Goal: Register for event/course

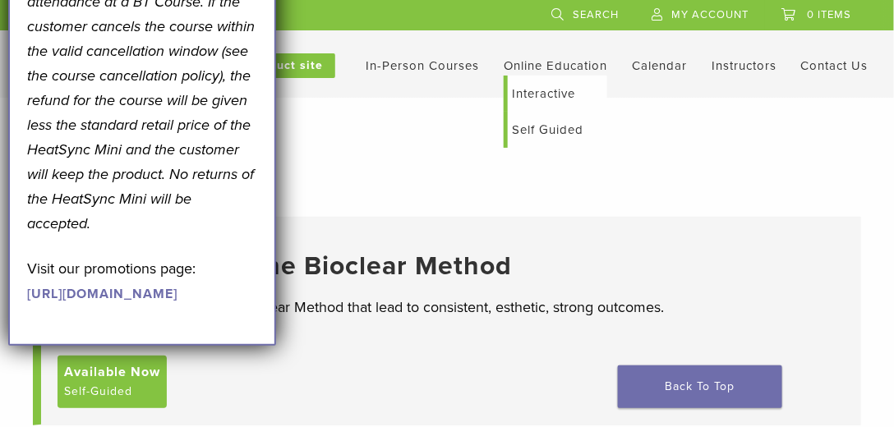
click at [559, 90] on link "Interactive" at bounding box center [557, 94] width 99 height 36
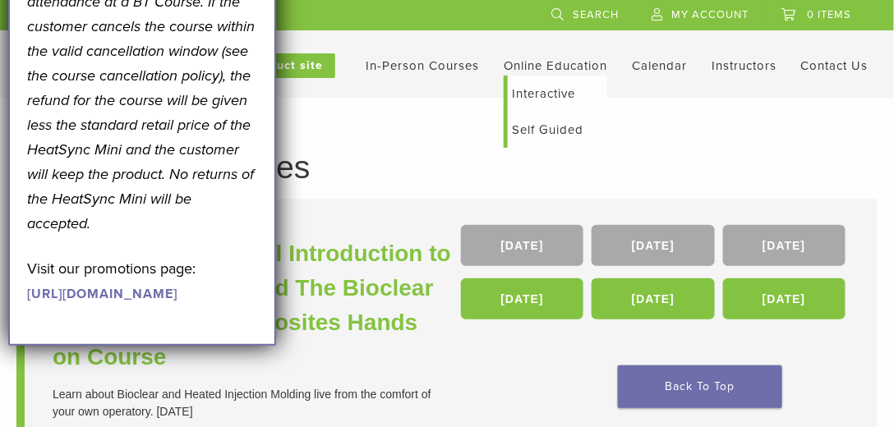
click at [550, 87] on link "Interactive" at bounding box center [557, 94] width 99 height 36
click at [550, 87] on header "CA 1.855.712.5327 Search My Account 0 items Cart No products in the cart. Back …" at bounding box center [447, 49] width 894 height 98
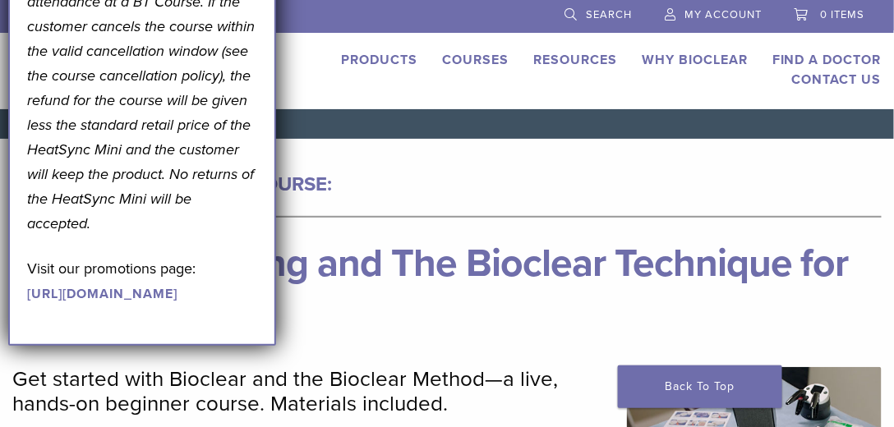
drag, startPoint x: 17, startPoint y: 388, endPoint x: 54, endPoint y: 362, distance: 44.9
click at [53, 346] on div "September Promotion! Valid [DATE]–[DATE]. Get A Free* HeatSync Mini when you re…" at bounding box center [142, 26] width 268 height 639
click at [136, 297] on div "September Promotion! Valid [DATE]–[DATE]. Get A Free* HeatSync Mini when you re…" at bounding box center [142, 16] width 230 height 580
click at [270, 290] on div "September Promotion! Valid September 1–30, 2025. Get A Free* HeatSync Mini when…" at bounding box center [142, 26] width 268 height 639
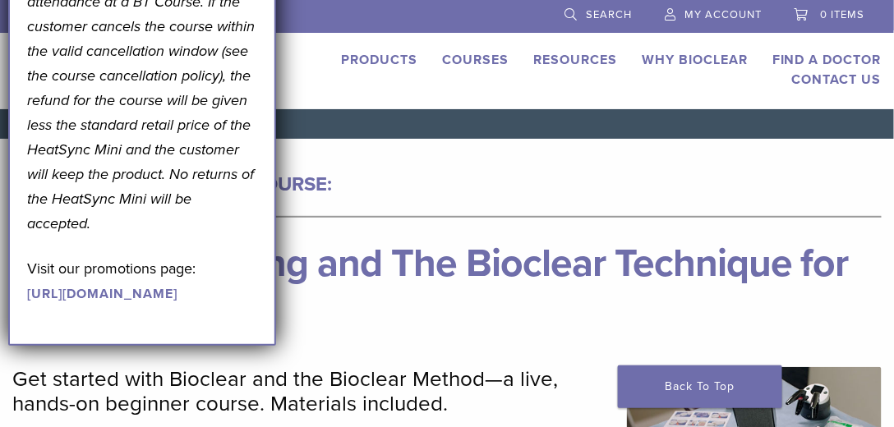
drag, startPoint x: 304, startPoint y: 250, endPoint x: 312, endPoint y: 228, distance: 23.7
click at [305, 244] on h1 "Injection Molding and The Bioclear Technique for Composites" at bounding box center [446, 283] width 869 height 79
click at [0, 37] on div "CA 1.855.712.5327 Search My Account 0 items Cart No products in the cart. Back …" at bounding box center [447, 54] width 894 height 109
click at [363, 80] on div "Products Courses Resources Expand child menu Technique Guides, IFU, & SDS Why B…" at bounding box center [556, 69] width 699 height 39
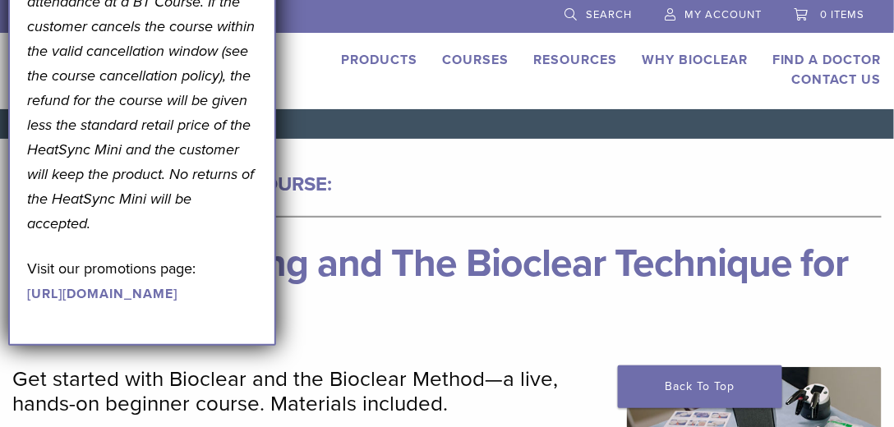
click at [594, 189] on h4 "LIVE VIRTUAL HANDS-ON COURSE:" at bounding box center [446, 184] width 869 height 39
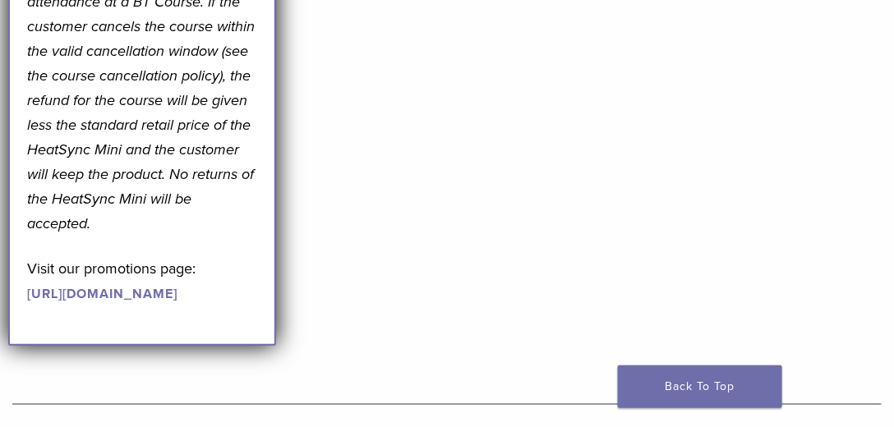
click at [247, 236] on p "*Note: Free HeatSync Mini offer is only valid with the purchase of and attendan…" at bounding box center [142, 88] width 230 height 296
click at [240, 236] on p "*Note: Free HeatSync Mini offer is only valid with the purchase of and attendan…" at bounding box center [142, 88] width 230 height 296
click at [731, 385] on link "Back To Top" at bounding box center [700, 387] width 164 height 43
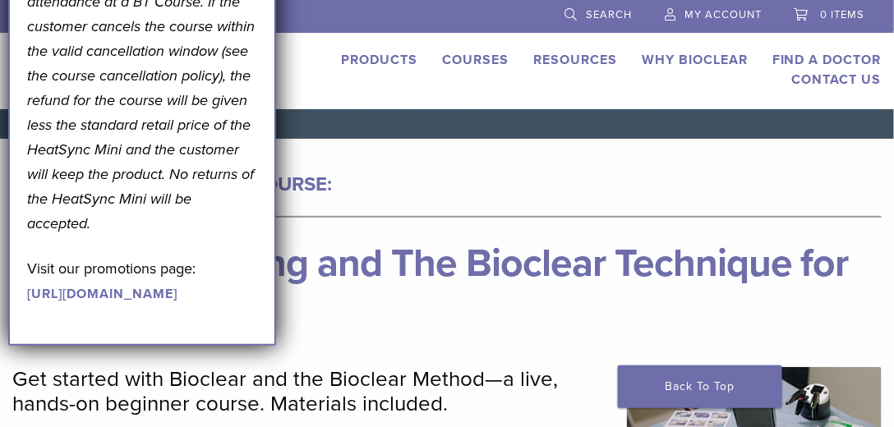
click at [448, 58] on link "Courses" at bounding box center [475, 60] width 67 height 16
click at [465, 56] on link "Courses" at bounding box center [475, 60] width 67 height 16
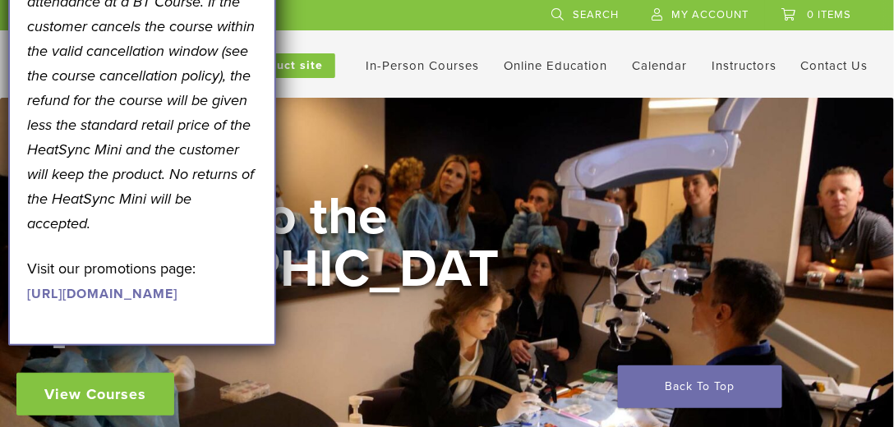
click at [662, 63] on link "Calendar" at bounding box center [659, 65] width 55 height 15
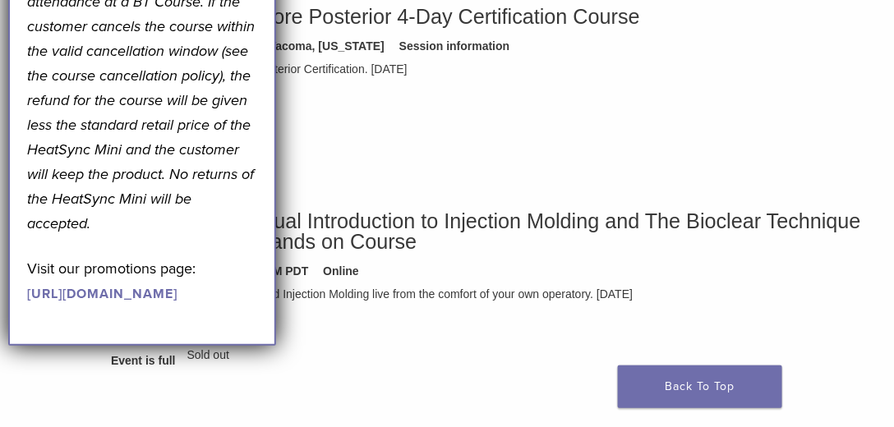
scroll to position [833, 0]
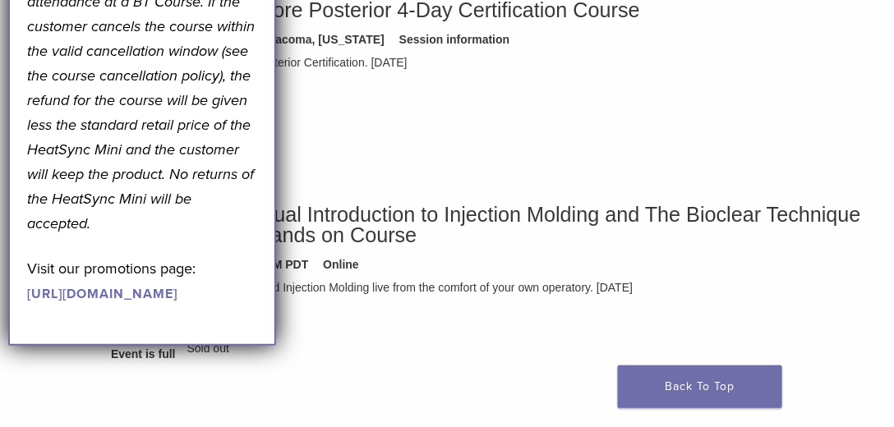
click at [431, 71] on div "Core Anterior & Core Posterior 4-Day Certification Course Four Day Core Curricu…" at bounding box center [488, 72] width 754 height 145
click at [405, 122] on div "Event is full Sold out" at bounding box center [488, 129] width 754 height 31
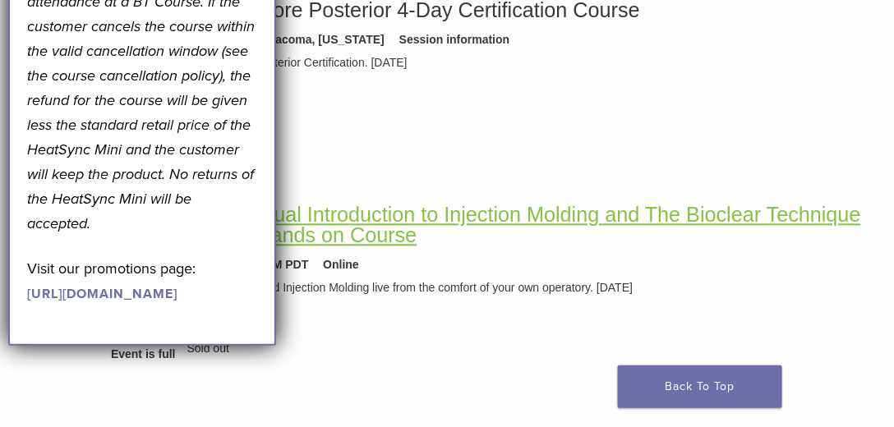
click at [359, 234] on link "An Interactive Virtual Introduction to Injection Molding and The Bioclear Techn…" at bounding box center [486, 225] width 750 height 44
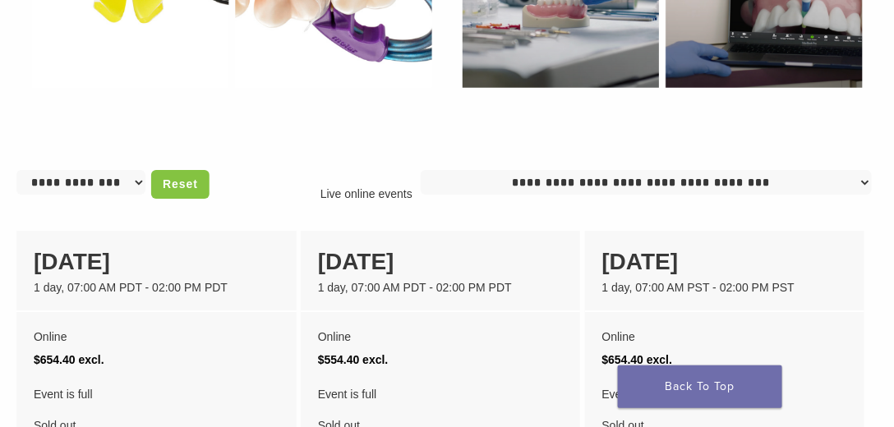
scroll to position [1206, 0]
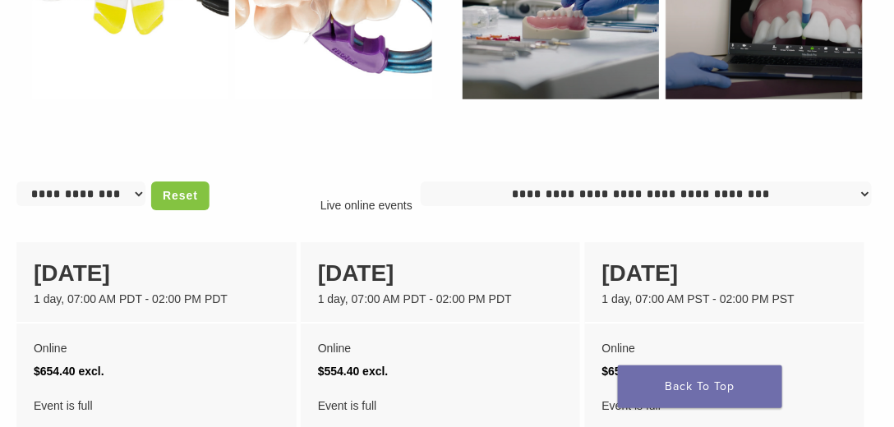
click at [126, 191] on select "**********" at bounding box center [80, 194] width 129 height 25
select select "******"
click at [16, 182] on select "**********" at bounding box center [80, 194] width 129 height 25
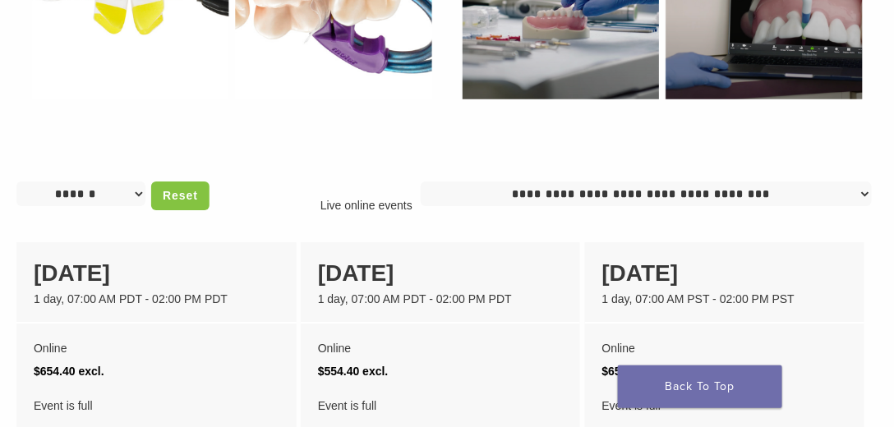
scroll to position [1272, 0]
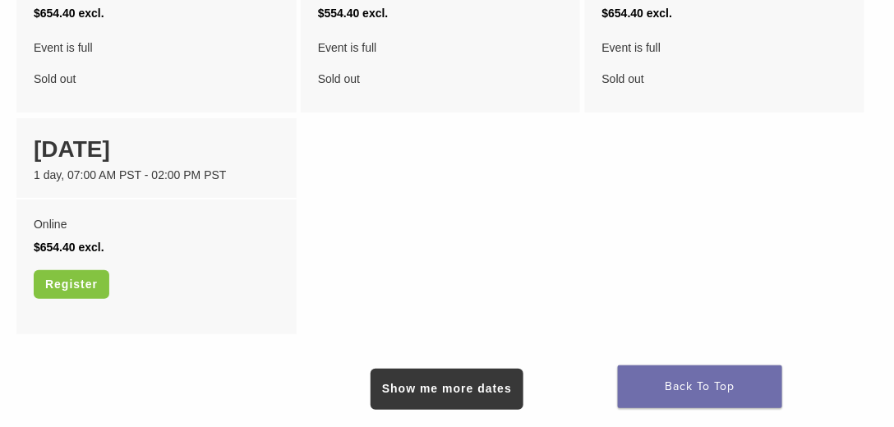
scroll to position [1568, 0]
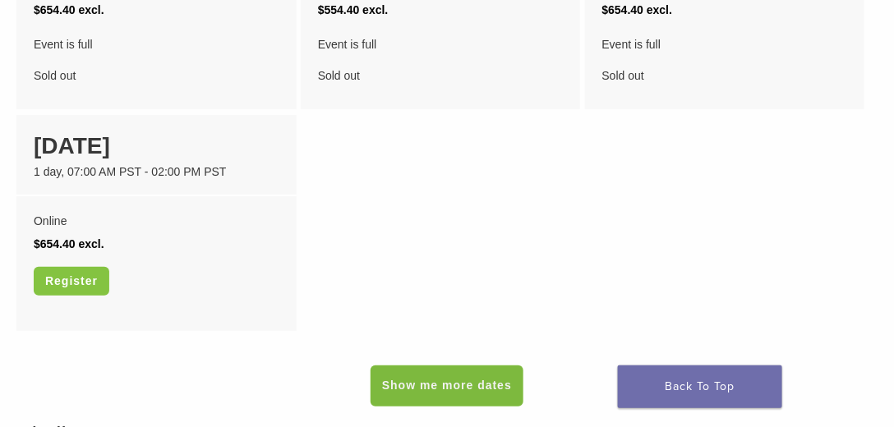
click at [500, 393] on link "Show me more dates" at bounding box center [447, 386] width 153 height 41
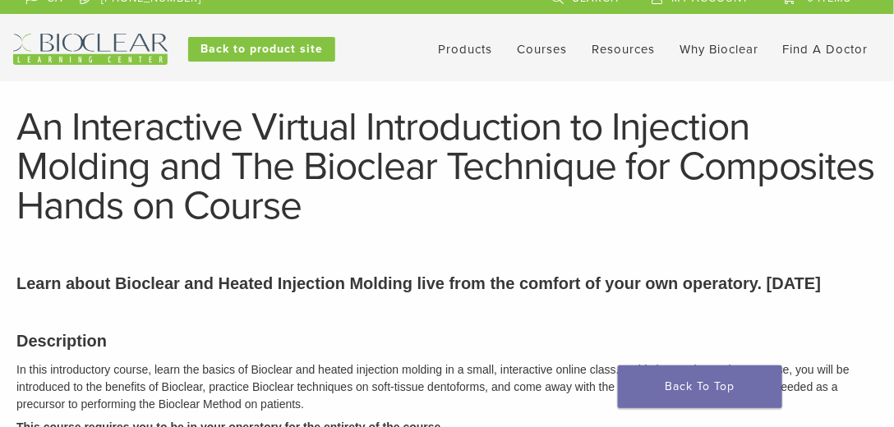
scroll to position [0, 0]
